Goal: Information Seeking & Learning: Compare options

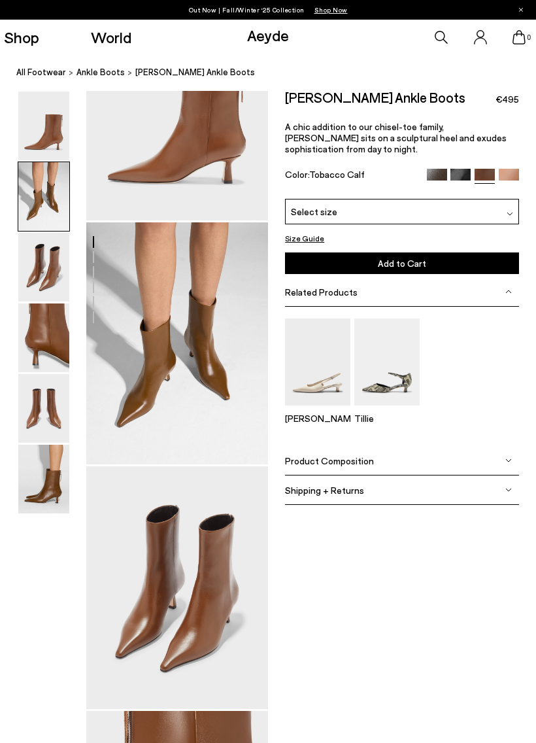
scroll to position [112, 0]
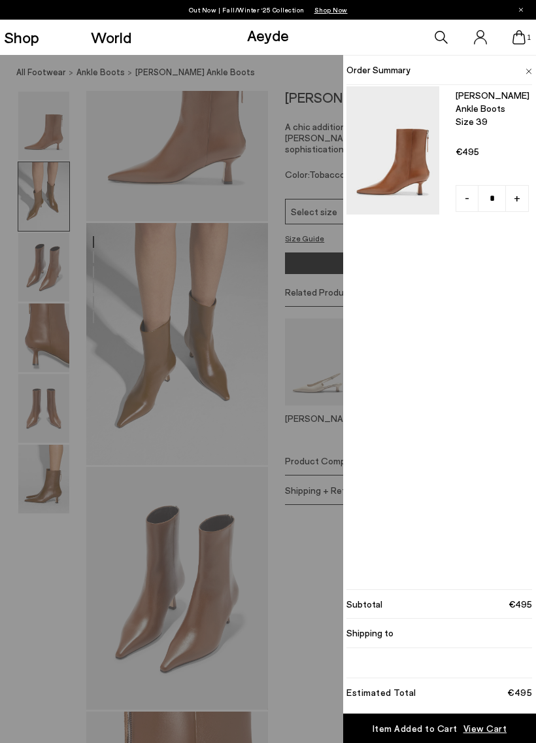
scroll to position [113, 0]
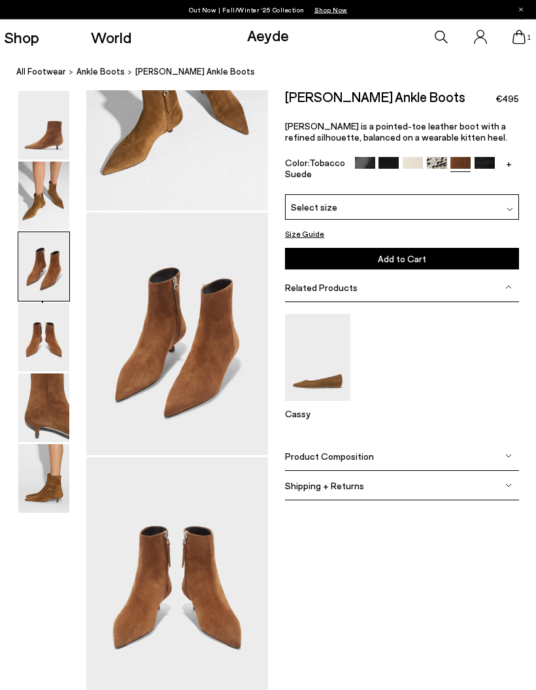
scroll to position [489, 0]
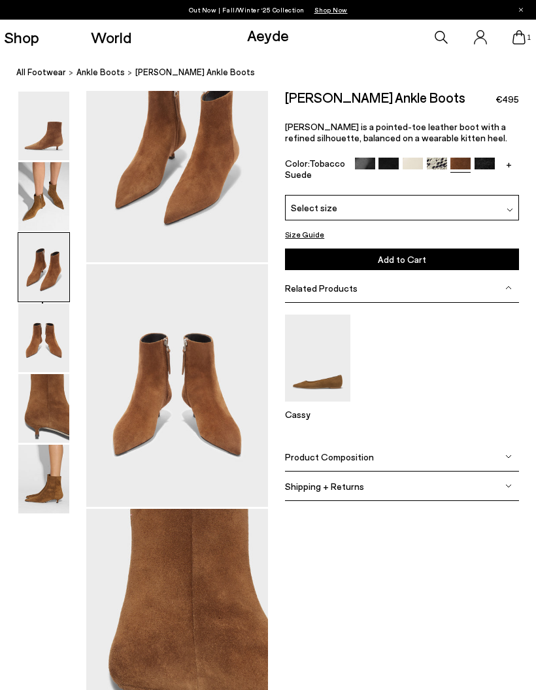
click at [44, 257] on img at bounding box center [43, 267] width 51 height 69
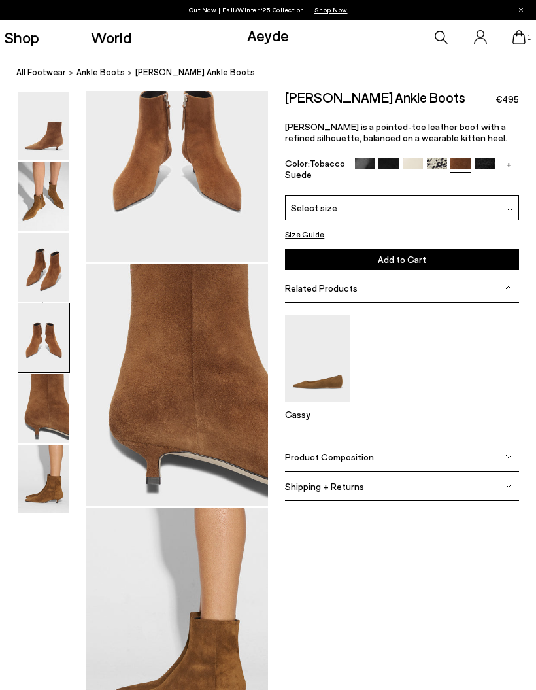
click at [48, 296] on img at bounding box center [43, 267] width 51 height 69
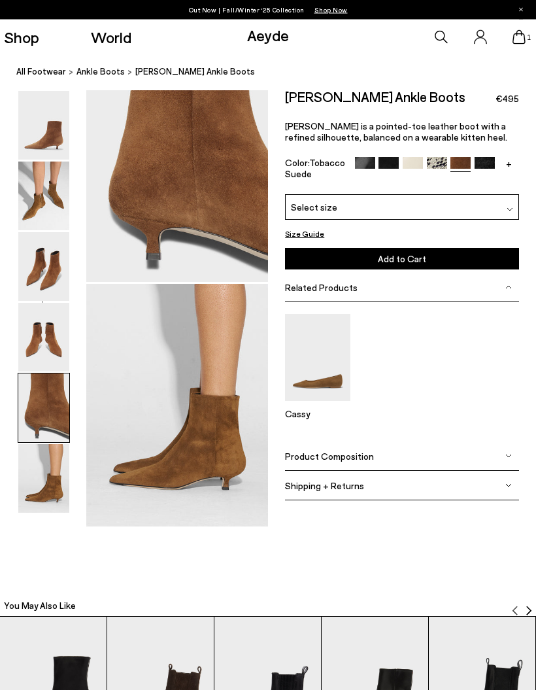
click at [45, 374] on img at bounding box center [43, 408] width 51 height 69
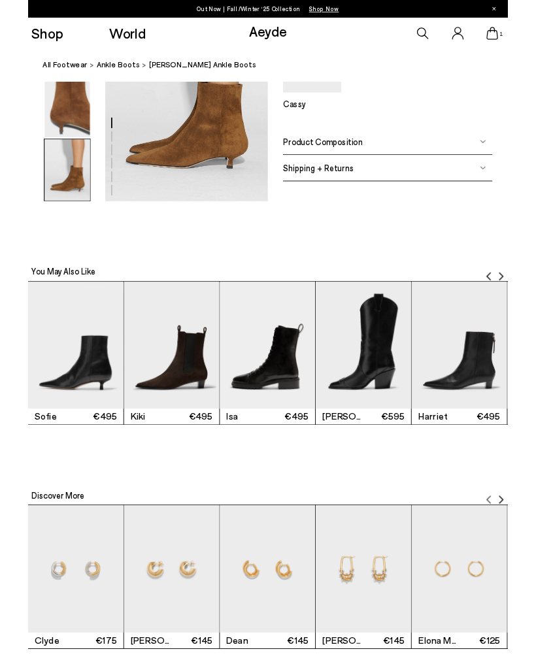
scroll to position [1329, 0]
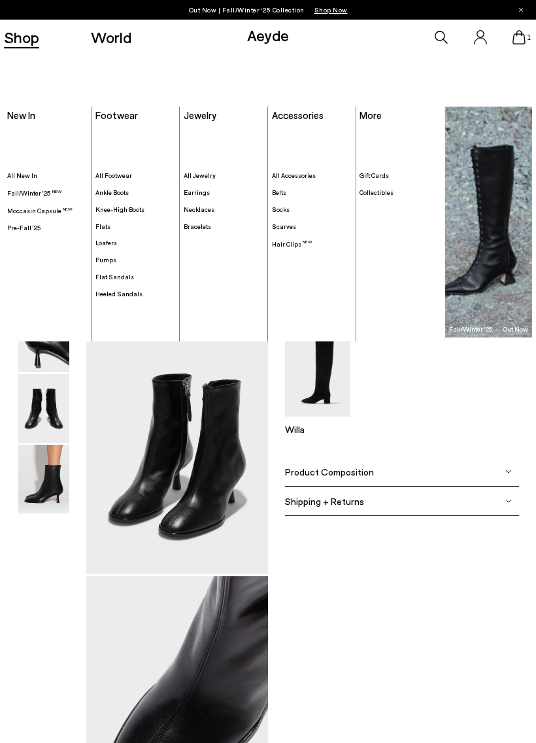
scroll to position [3, 0]
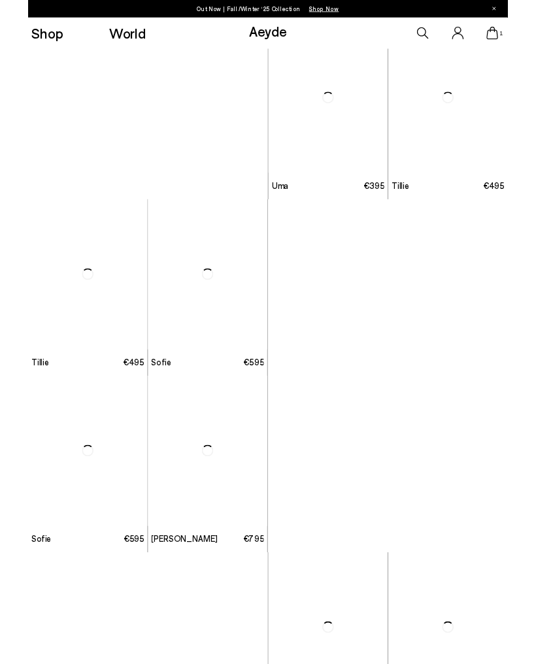
scroll to position [954, 0]
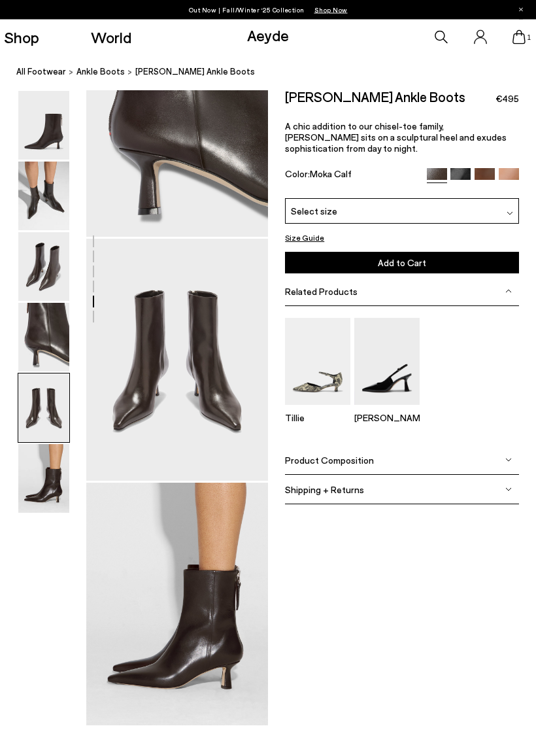
scroll to position [830, 0]
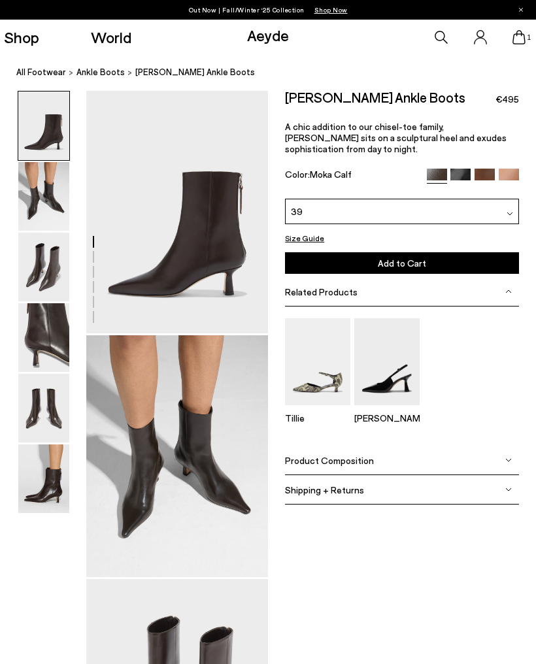
scroll to position [870, 0]
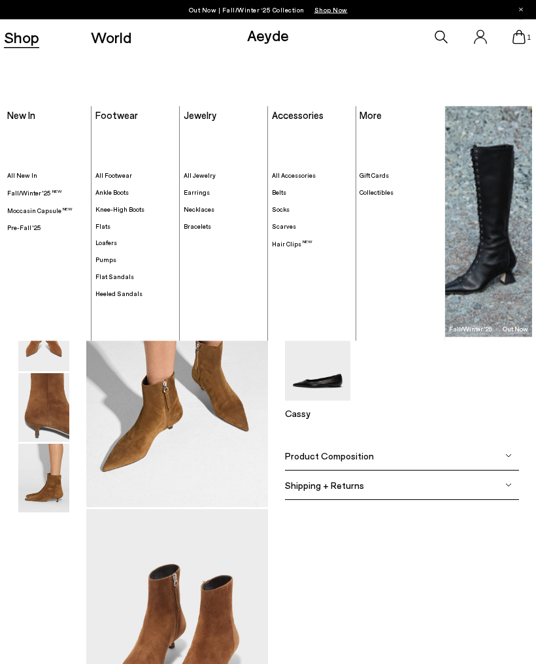
scroll to position [70, 0]
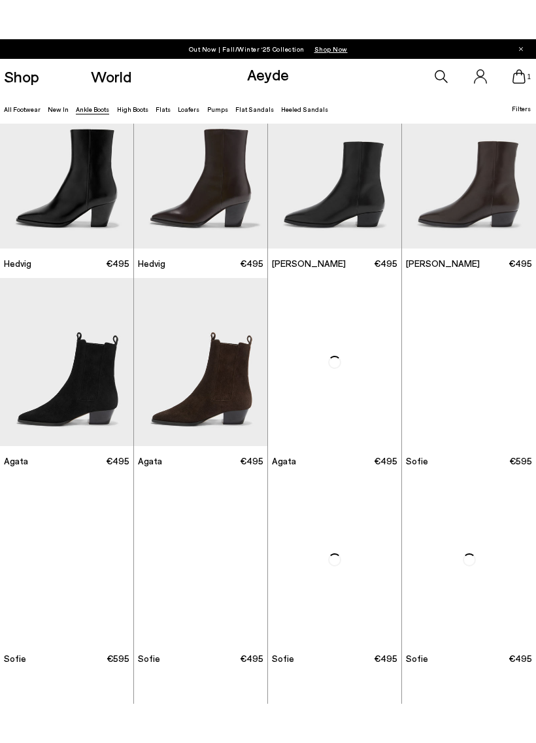
scroll to position [287, 0]
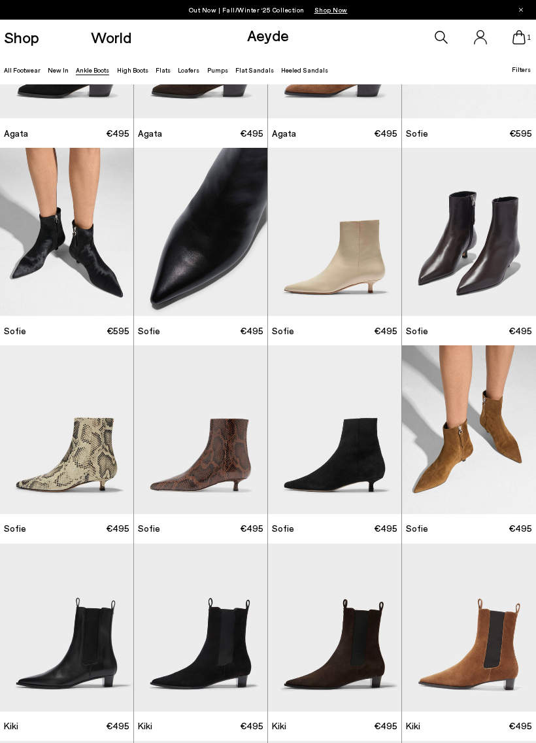
scroll to position [533, 0]
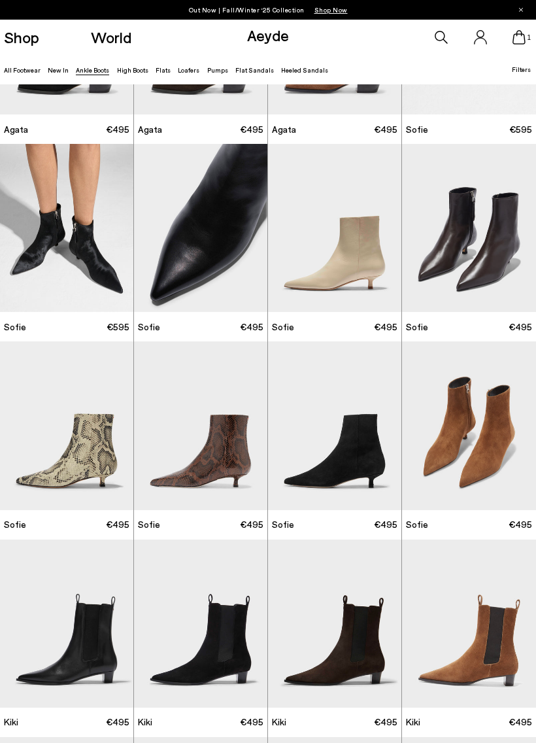
click at [489, 262] on img "2 / 6" at bounding box center [469, 228] width 134 height 168
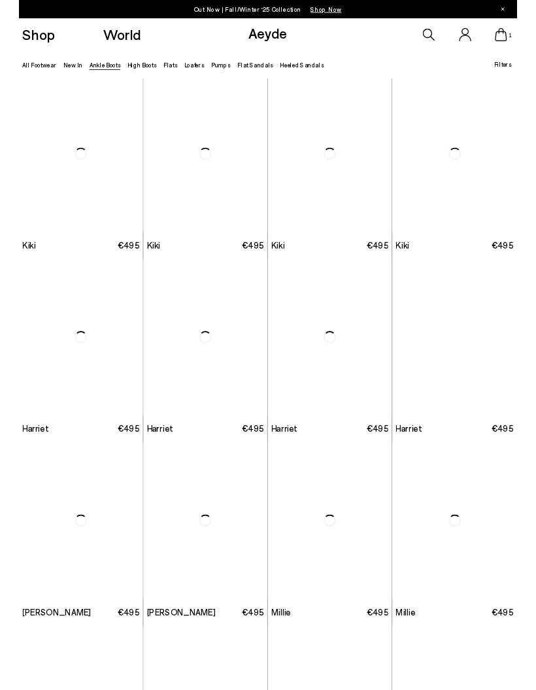
scroll to position [990, 0]
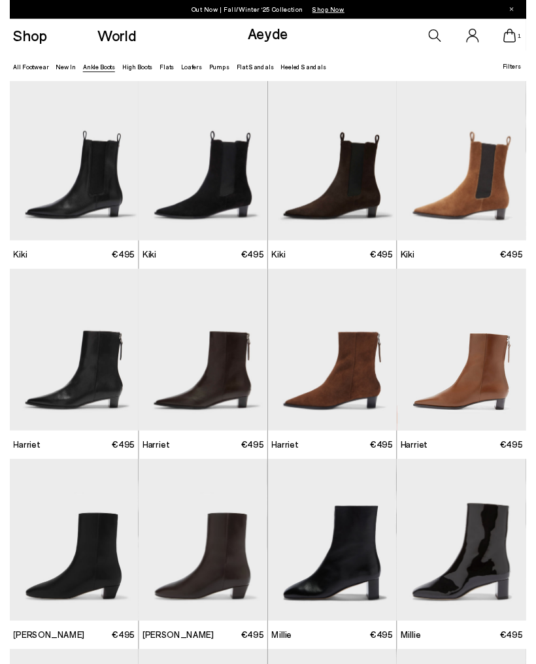
scroll to position [1004, 0]
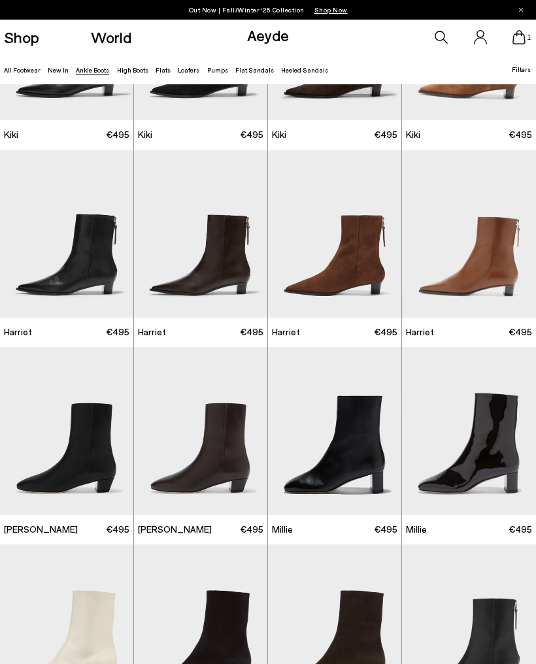
scroll to position [1089, 0]
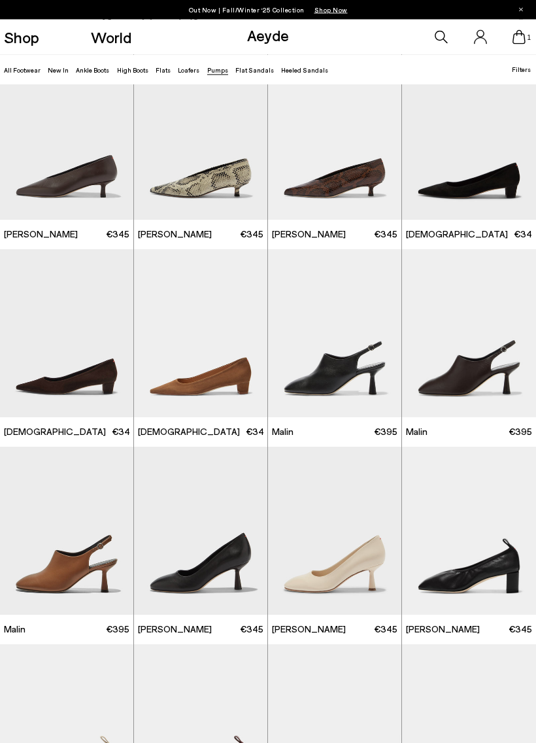
scroll to position [1021, 0]
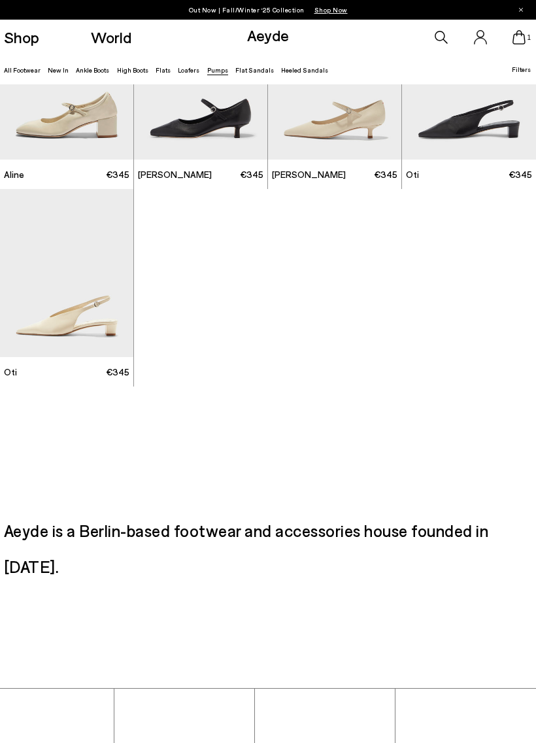
scroll to position [3600, 0]
